Goal: Information Seeking & Learning: Learn about a topic

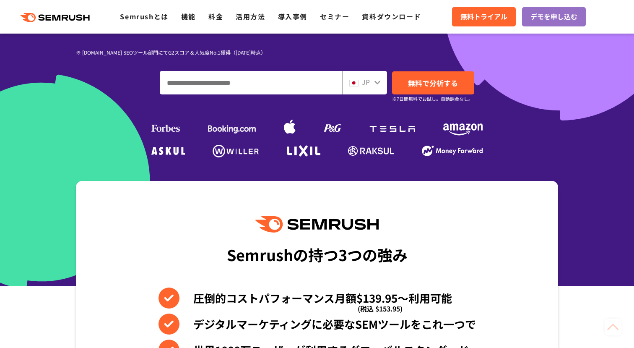
scroll to position [177, 0]
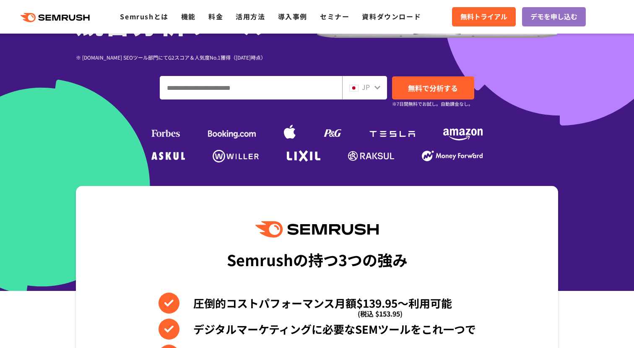
click at [229, 89] on input "ドメイン、キーワードまたはURLを入力してください" at bounding box center [251, 87] width 182 height 23
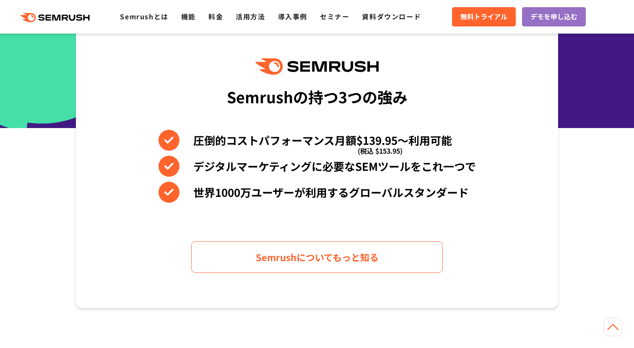
scroll to position [0, 0]
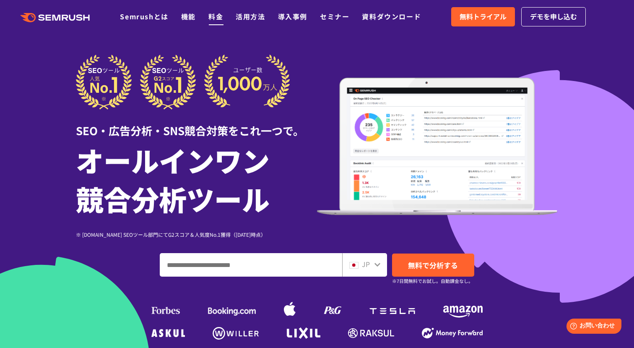
click at [217, 20] on link "料金" at bounding box center [216, 16] width 15 height 10
